Goal: Transaction & Acquisition: Purchase product/service

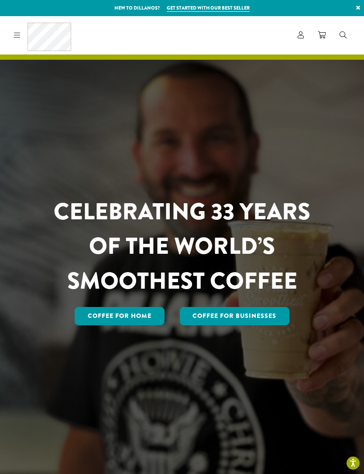
click at [109, 326] on link "Coffee for Home" at bounding box center [120, 316] width 90 height 18
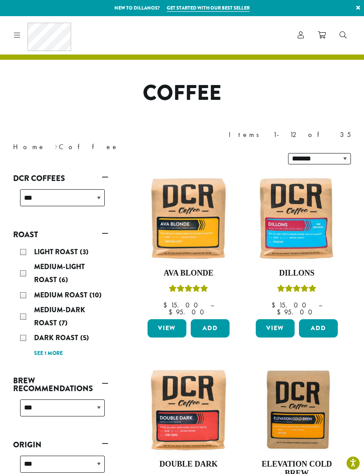
scroll to position [23, 0]
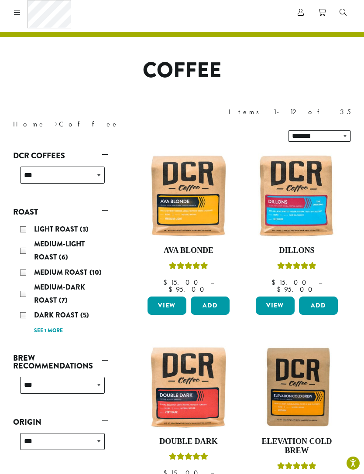
click at [292, 170] on img at bounding box center [297, 196] width 86 height 86
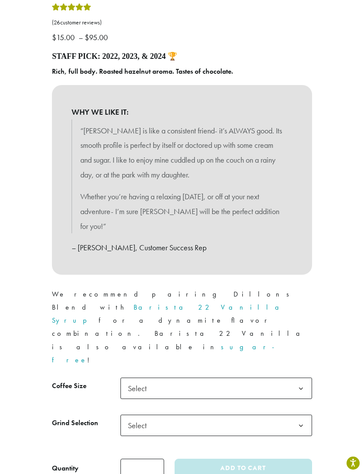
scroll to position [380, 0]
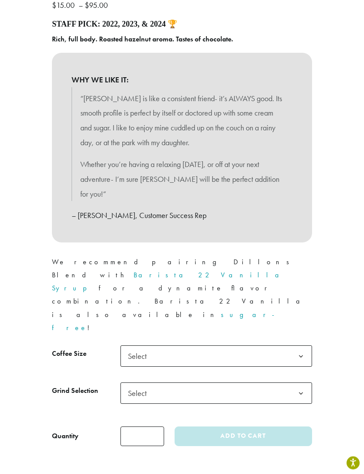
click at [140, 348] on span "Select" at bounding box center [139, 356] width 31 height 17
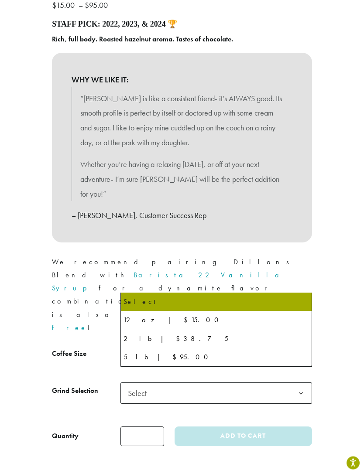
scroll to position [380, 0]
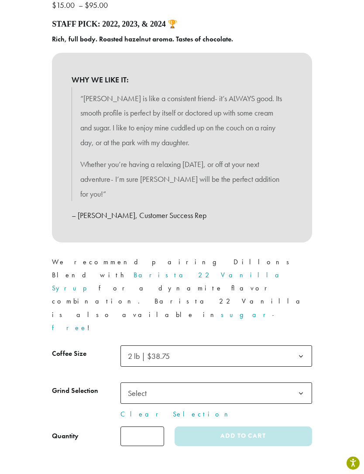
click at [136, 385] on span "Select" at bounding box center [139, 393] width 31 height 17
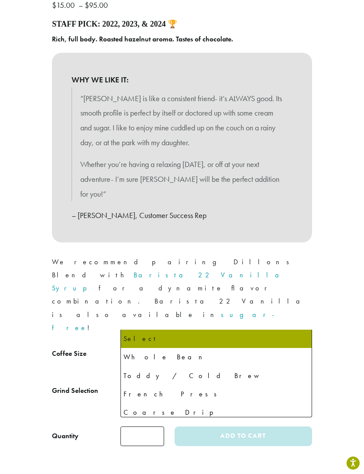
select select "**********"
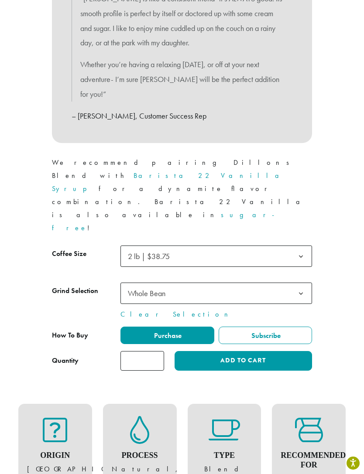
scroll to position [472, 0]
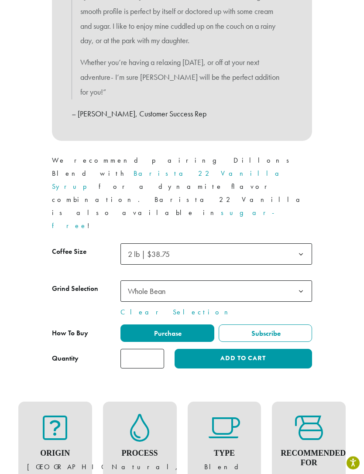
click at [152, 246] on span "2 lb | $38.75" at bounding box center [151, 254] width 54 height 17
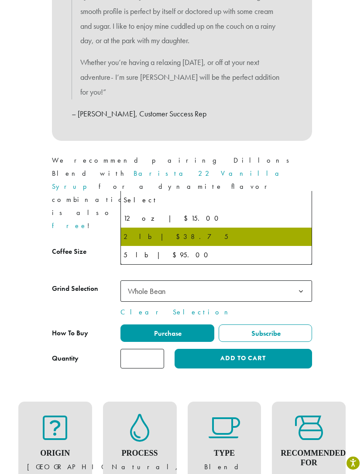
click at [150, 249] on span "2 lb | $38.75" at bounding box center [149, 254] width 42 height 10
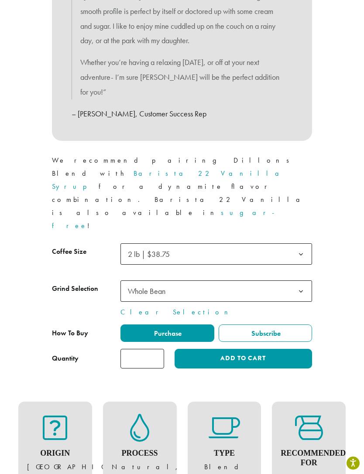
click at [150, 349] on input "*" at bounding box center [142, 359] width 44 height 20
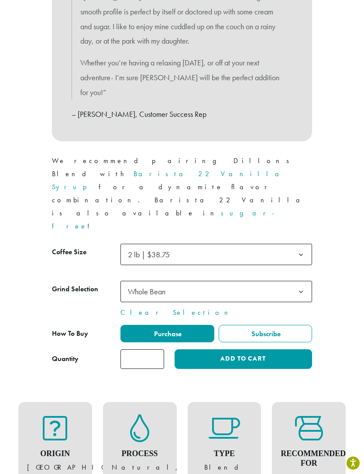
type input "*"
click at [222, 350] on button "Add to cart" at bounding box center [243, 360] width 137 height 20
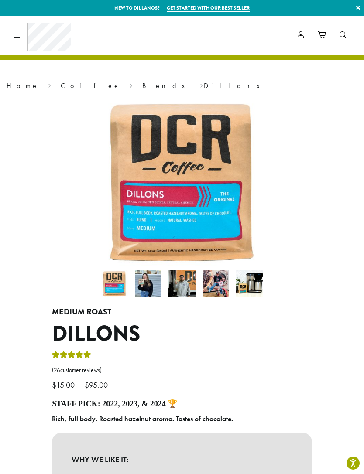
click at [322, 35] on icon at bounding box center [322, 34] width 8 height 7
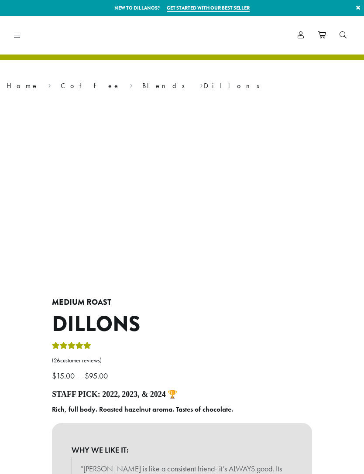
select select "**********"
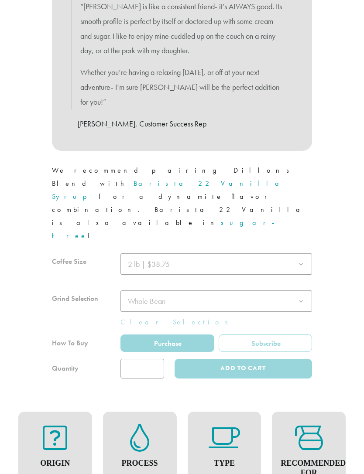
scroll to position [582, 0]
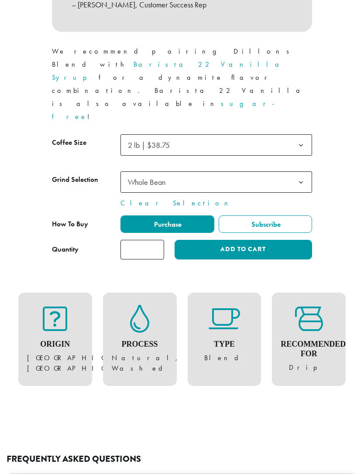
click at [155, 240] on input "*" at bounding box center [142, 250] width 44 height 20
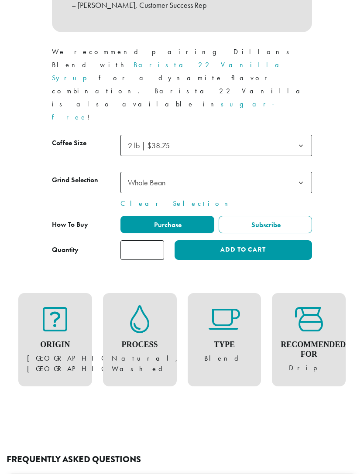
type input "*"
click at [218, 240] on button "Add to cart" at bounding box center [243, 250] width 137 height 20
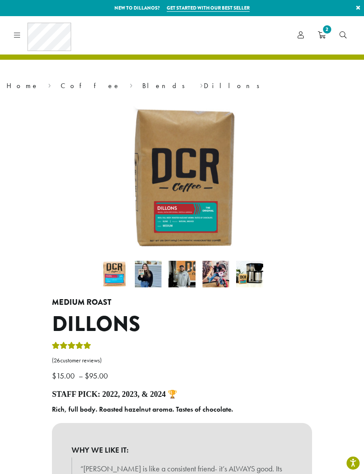
click at [321, 34] on icon "2" at bounding box center [322, 34] width 8 height 7
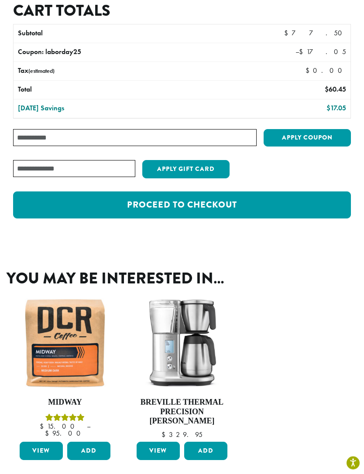
scroll to position [173, 0]
click at [142, 201] on link "Proceed to checkout" at bounding box center [182, 205] width 338 height 27
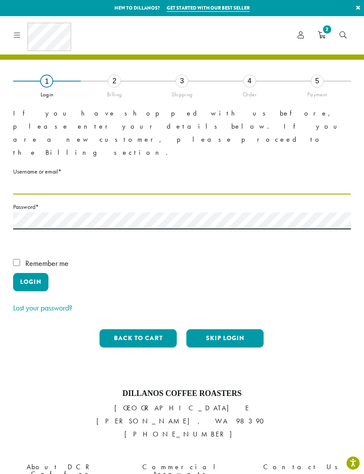
click at [14, 178] on input "Username or email * Required" at bounding box center [182, 186] width 338 height 17
type input "**********"
click at [30, 273] on button "Login" at bounding box center [30, 282] width 35 height 18
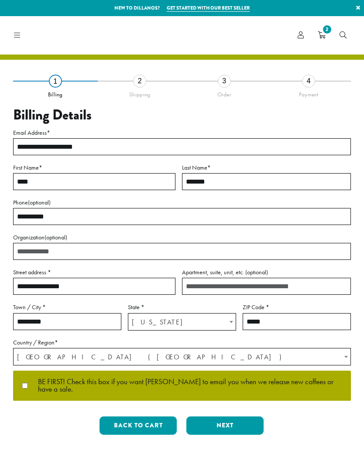
select select "**"
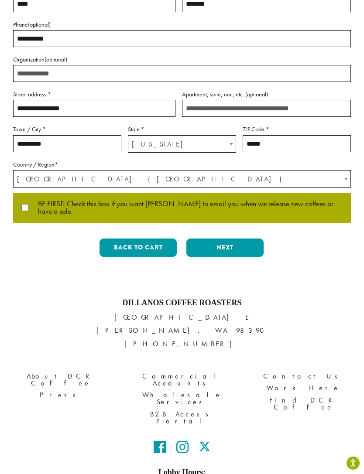
scroll to position [184, 0]
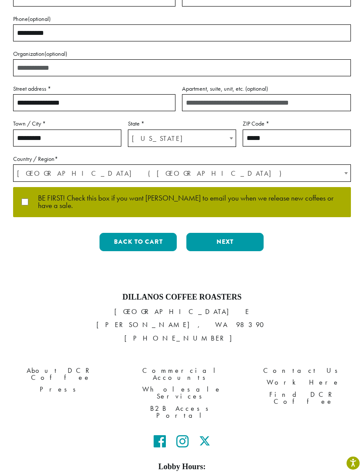
click at [214, 233] on button "Next" at bounding box center [224, 242] width 77 height 18
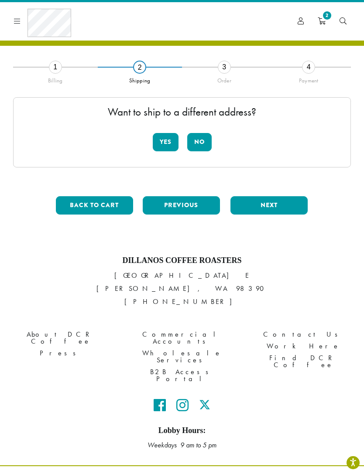
scroll to position [14, 0]
click at [200, 140] on button "No" at bounding box center [199, 142] width 24 height 18
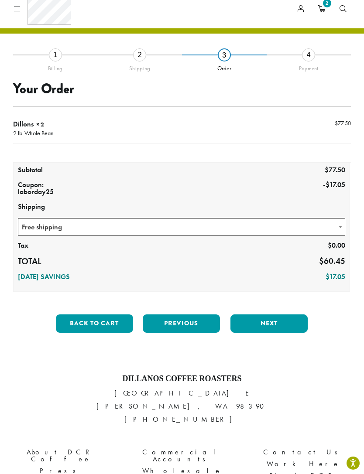
scroll to position [25, 0]
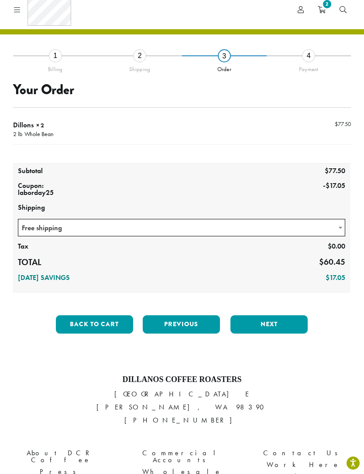
click at [271, 322] on button "Next" at bounding box center [268, 325] width 77 height 18
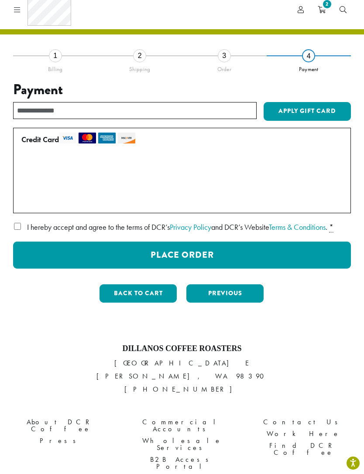
click at [129, 242] on button "Place Order" at bounding box center [182, 255] width 338 height 27
